Goal: Information Seeking & Learning: Learn about a topic

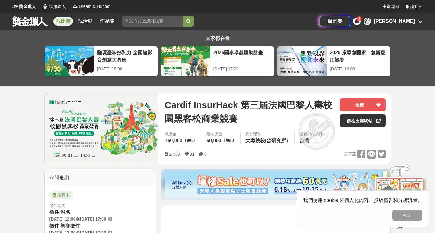
click at [359, 22] on icon at bounding box center [357, 21] width 4 height 5
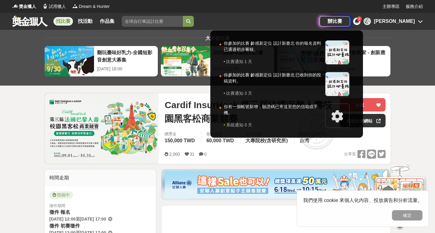
click at [359, 22] on icon at bounding box center [357, 21] width 4 height 5
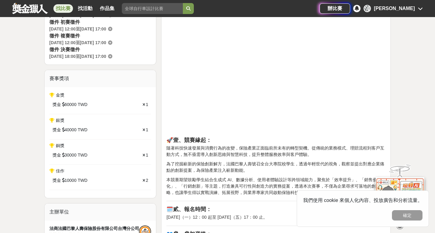
scroll to position [408, 0]
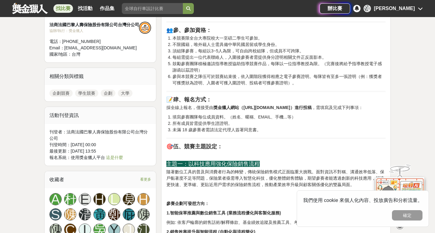
click at [61, 8] on link "找比賽" at bounding box center [63, 8] width 20 height 9
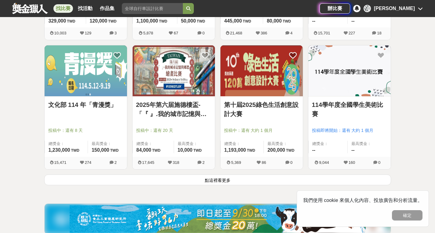
scroll to position [738, 0]
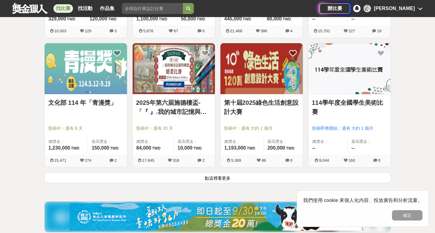
click at [320, 176] on button "點這裡看更多" at bounding box center [217, 178] width 347 height 11
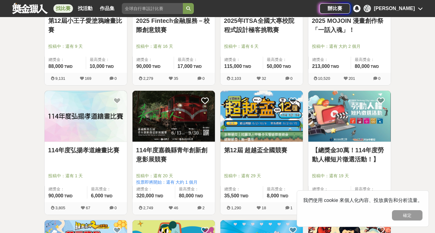
scroll to position [1543, 0]
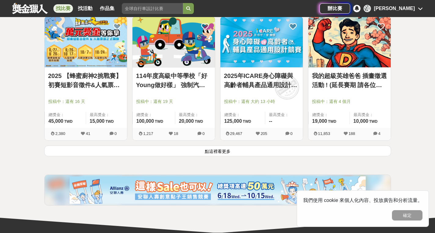
click at [315, 153] on button "點這裡看更多" at bounding box center [217, 151] width 347 height 11
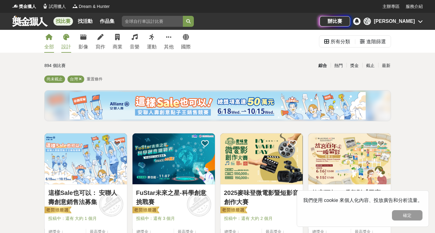
click at [65, 41] on link "設計" at bounding box center [66, 41] width 10 height 23
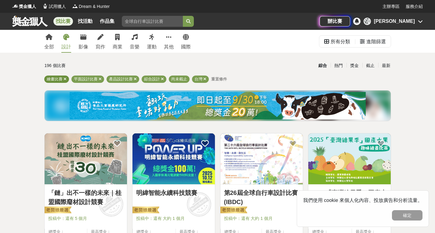
click at [66, 79] on icon at bounding box center [64, 79] width 3 height 4
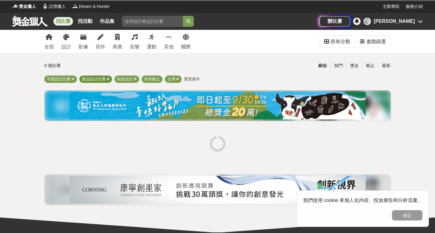
click at [107, 81] on icon at bounding box center [108, 79] width 3 height 4
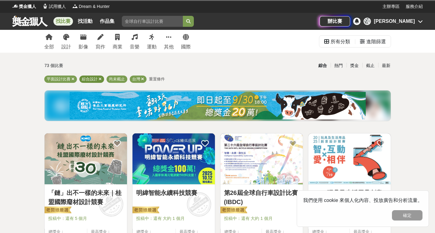
click at [100, 79] on icon at bounding box center [100, 79] width 3 height 4
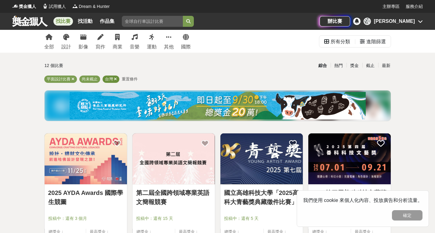
click at [116, 79] on icon at bounding box center [115, 79] width 3 height 4
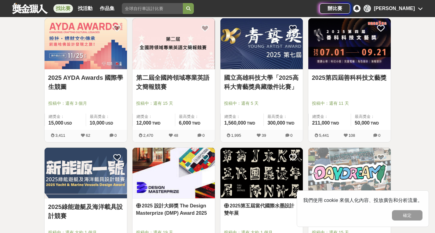
scroll to position [117, 0]
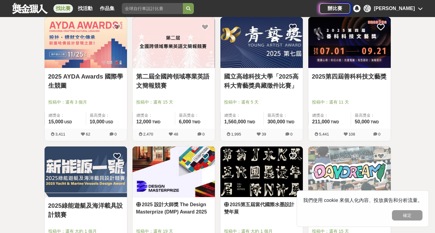
click at [184, 48] on img at bounding box center [173, 42] width 82 height 51
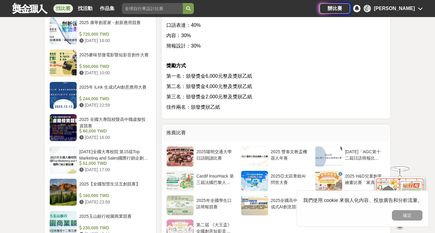
scroll to position [612, 0]
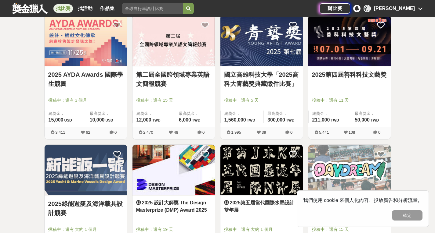
scroll to position [117, 0]
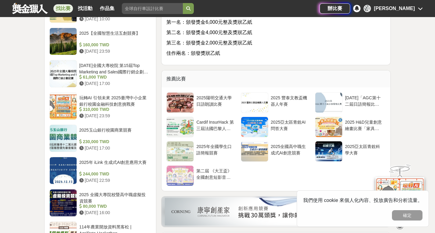
scroll to position [621, 0]
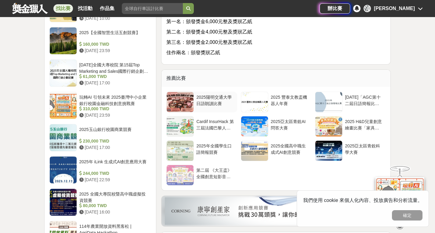
click at [198, 102] on div "2025陽明交通大學日語朗讀比賽" at bounding box center [215, 100] width 38 height 12
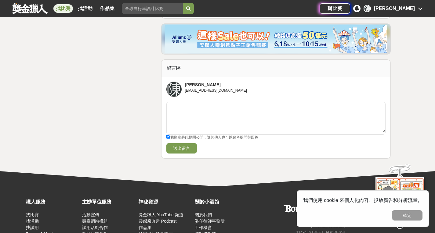
scroll to position [1315, 0]
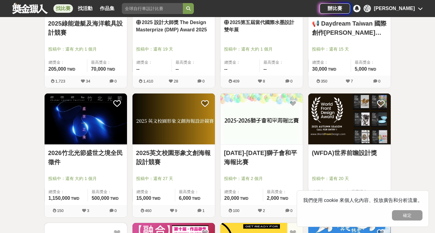
scroll to position [306, 0]
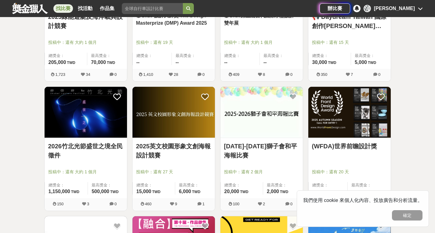
click at [151, 146] on link "2025英文校園形象文創海報設計競賽" at bounding box center [173, 151] width 75 height 18
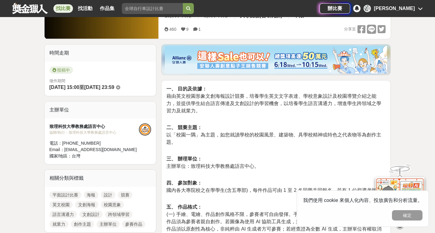
scroll to position [125, 0]
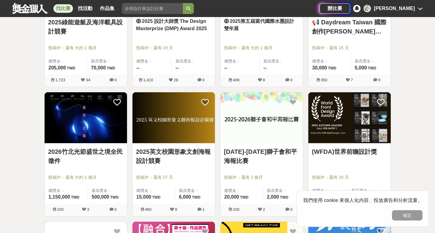
scroll to position [306, 0]
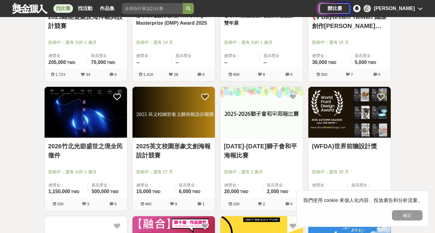
click at [243, 115] on img at bounding box center [261, 112] width 82 height 51
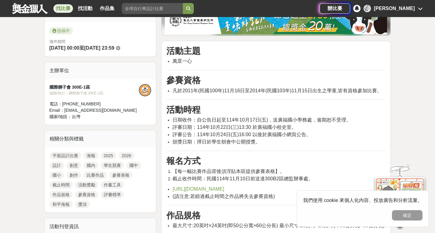
scroll to position [408, 0]
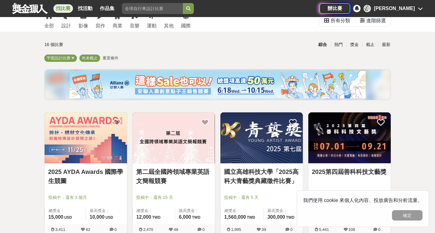
scroll to position [22, 0]
